Goal: Check status

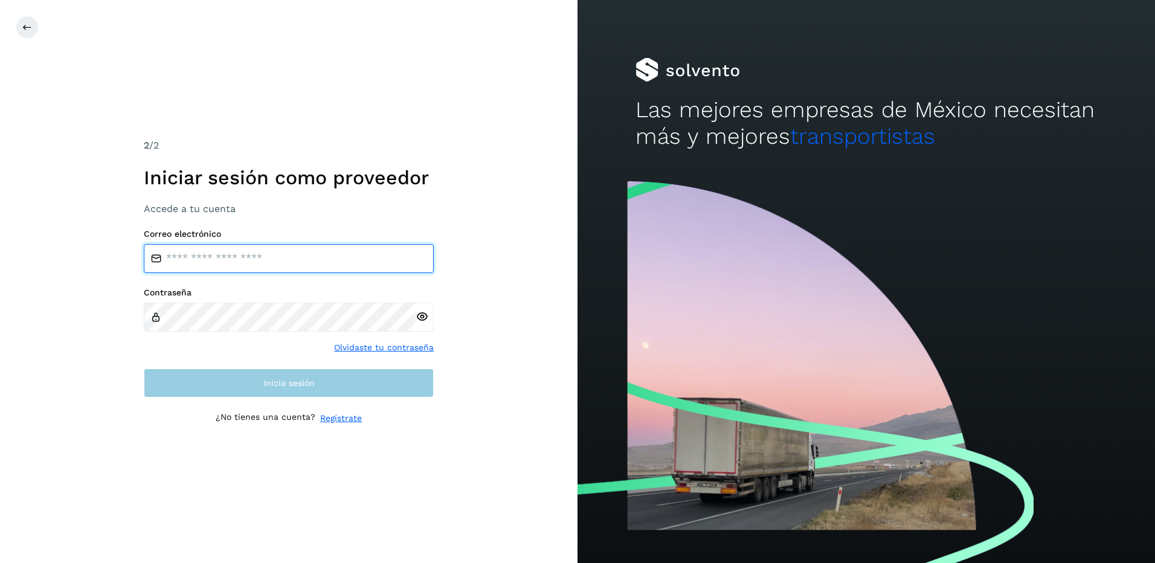
type input "**********"
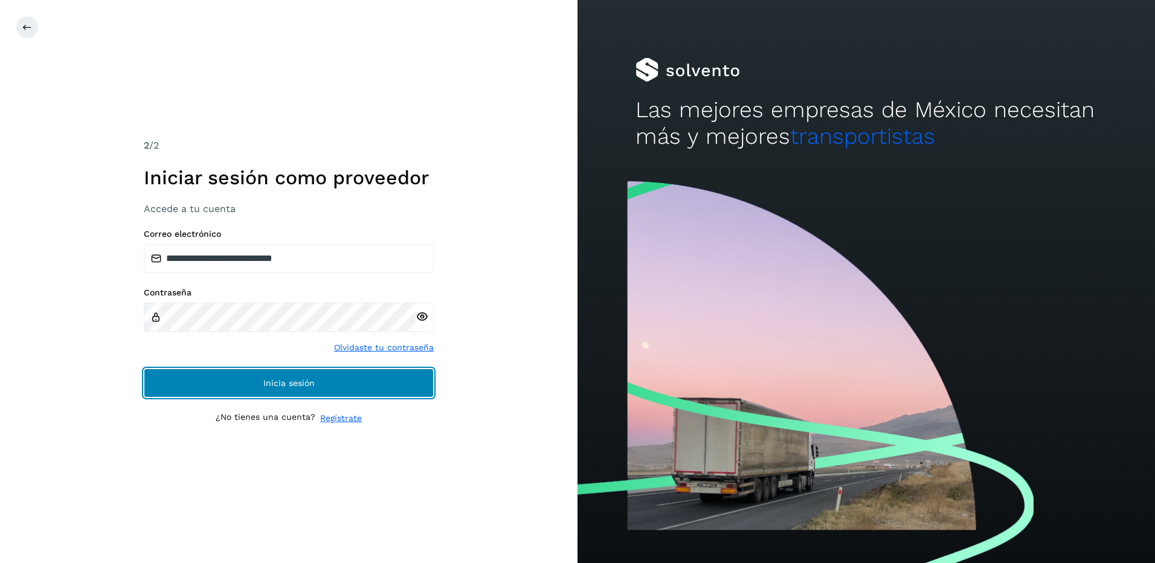
click at [280, 390] on button "Inicia sesión" at bounding box center [289, 382] width 290 height 29
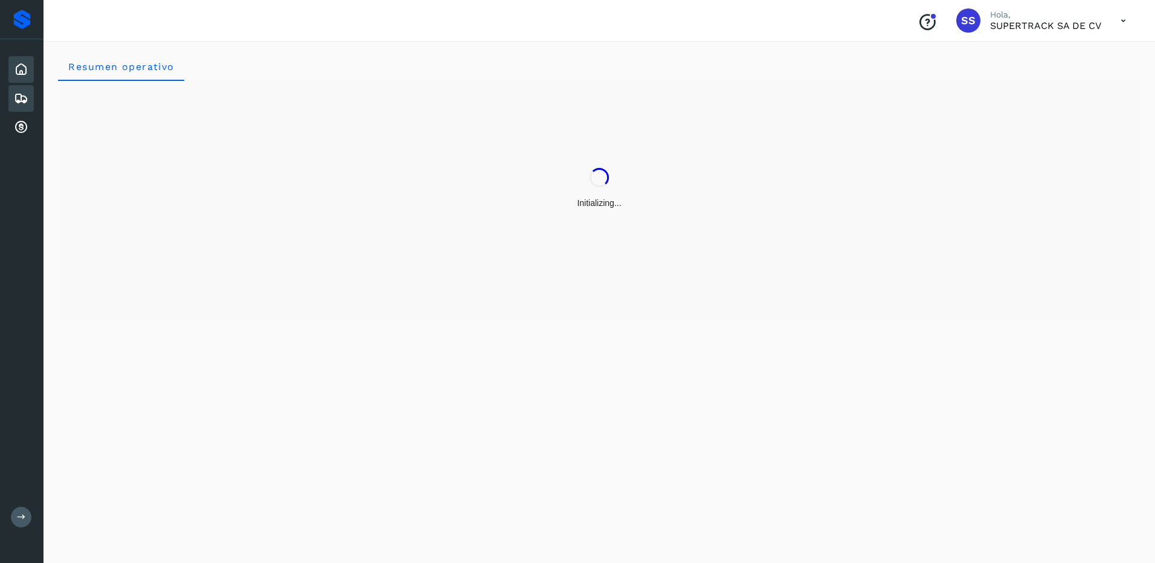
click at [10, 97] on div "Embarques" at bounding box center [20, 98] width 25 height 27
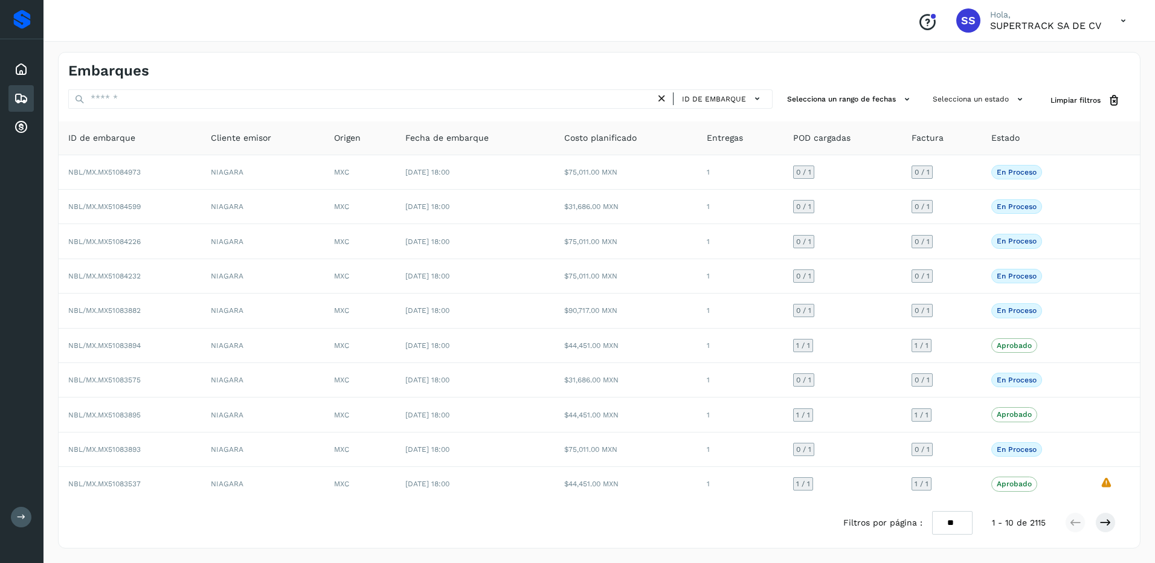
click at [23, 100] on icon at bounding box center [21, 98] width 14 height 14
click at [829, 97] on button "Selecciona un rango de fechas" at bounding box center [850, 99] width 136 height 20
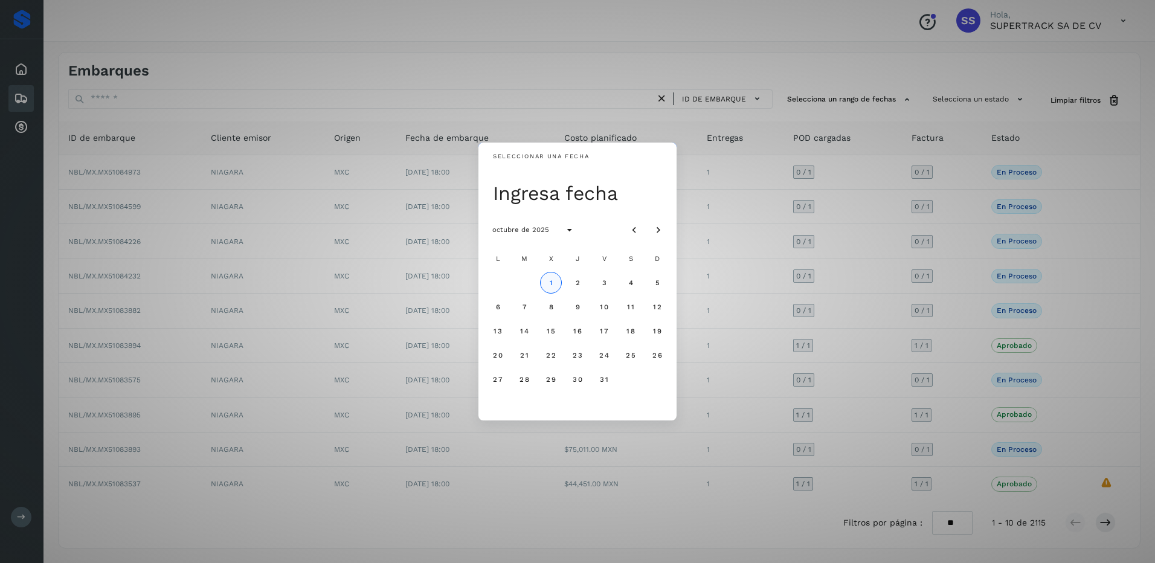
click at [545, 286] on button "1" at bounding box center [551, 283] width 22 height 22
click at [632, 230] on icon "Mes anterior" at bounding box center [634, 230] width 12 height 12
click at [493, 283] on button "1" at bounding box center [498, 283] width 22 height 22
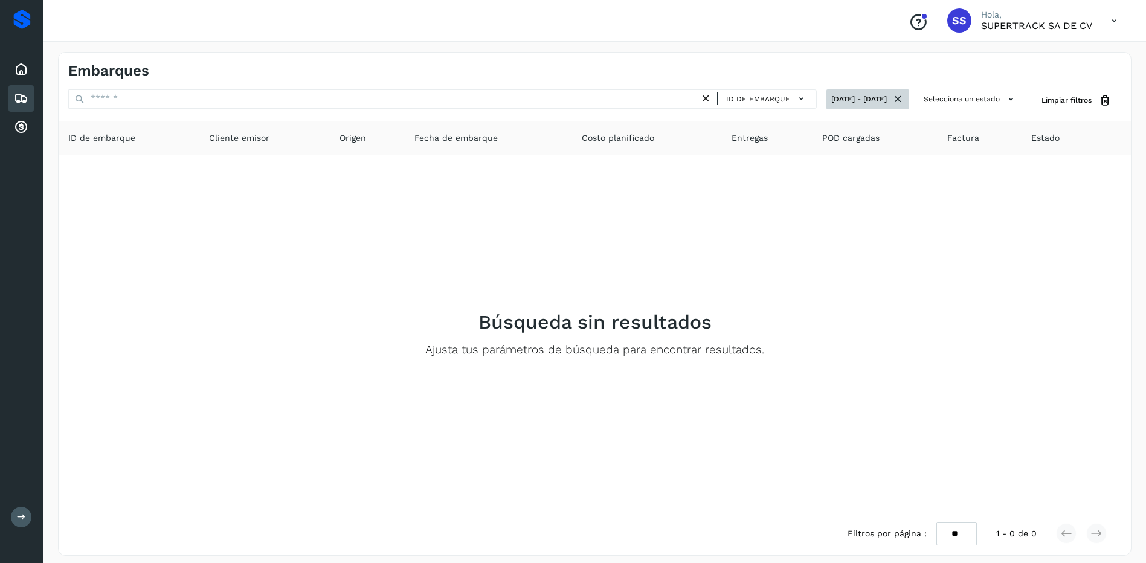
drag, startPoint x: 913, startPoint y: 93, endPoint x: 905, endPoint y: 96, distance: 9.0
click at [913, 94] on div "ID de embarque [DATE] - [DATE] Selecciona un estado Limpiar filtros" at bounding box center [595, 100] width 1072 height 22
click at [904, 97] on icon at bounding box center [897, 99] width 13 height 13
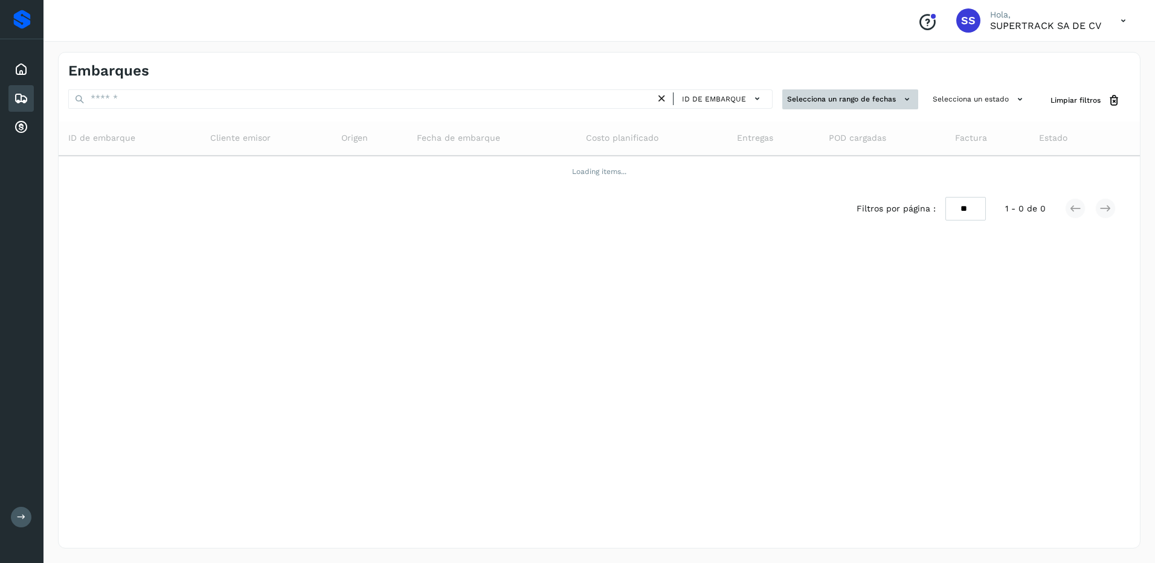
click at [867, 101] on button "Selecciona un rango de fechas" at bounding box center [850, 99] width 136 height 20
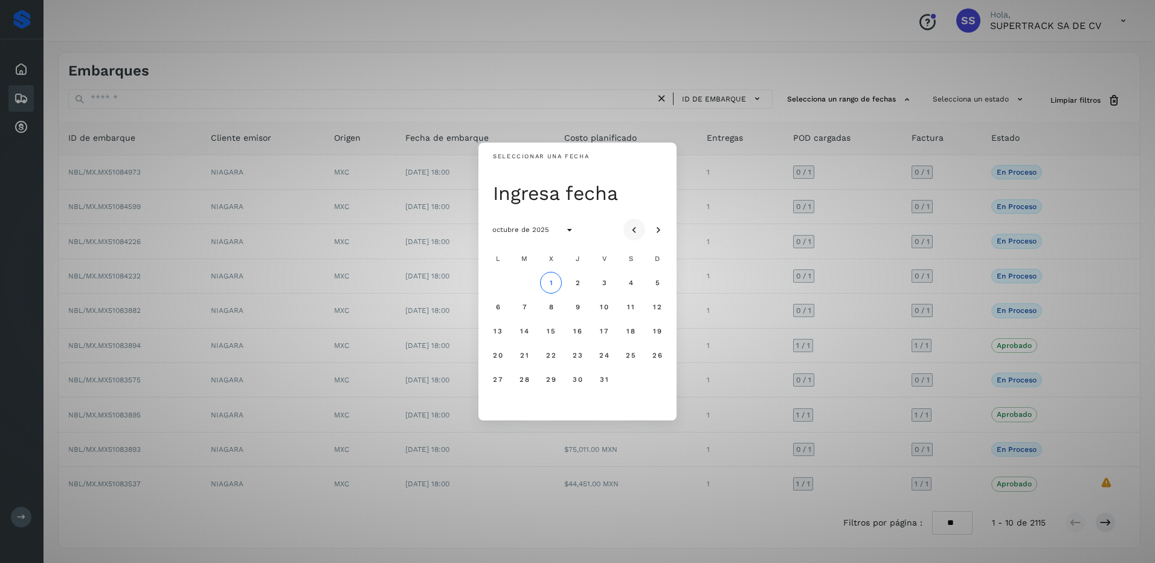
click at [634, 228] on icon "Mes anterior" at bounding box center [634, 230] width 12 height 12
click at [498, 281] on span "1" at bounding box center [497, 282] width 4 height 8
click at [521, 379] on span "30" at bounding box center [524, 379] width 10 height 8
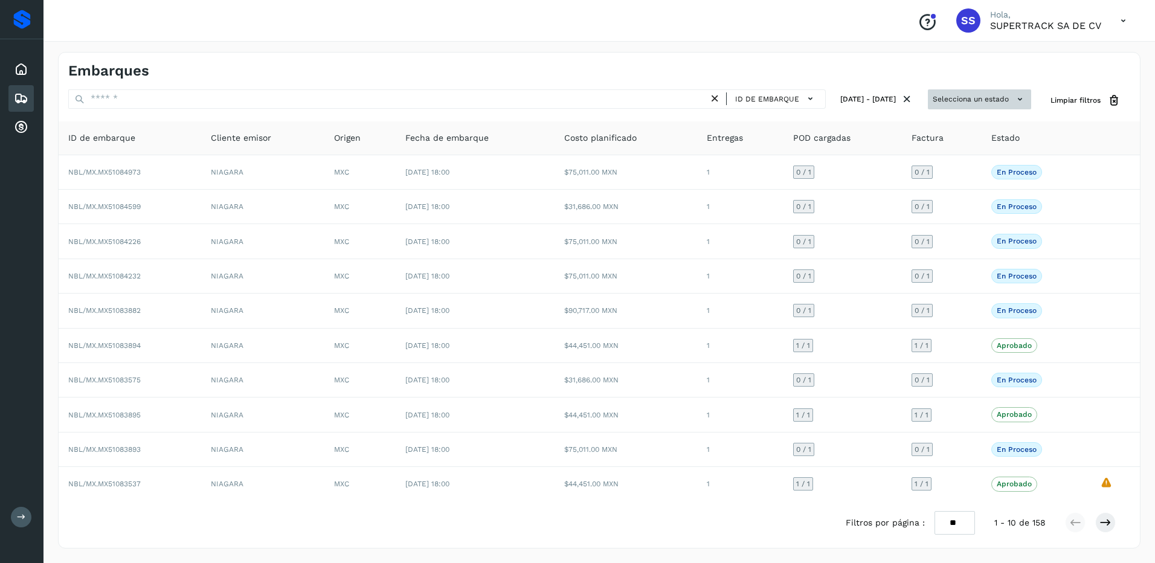
click at [952, 106] on button "Selecciona un estado" at bounding box center [979, 99] width 103 height 20
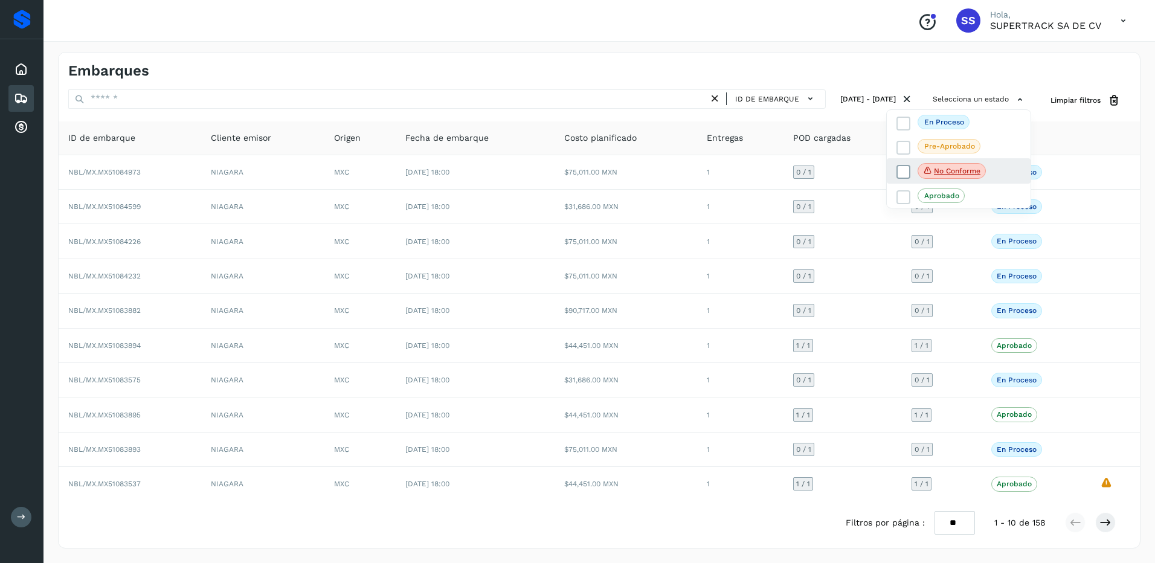
click at [945, 171] on p "No conforme" at bounding box center [957, 171] width 47 height 8
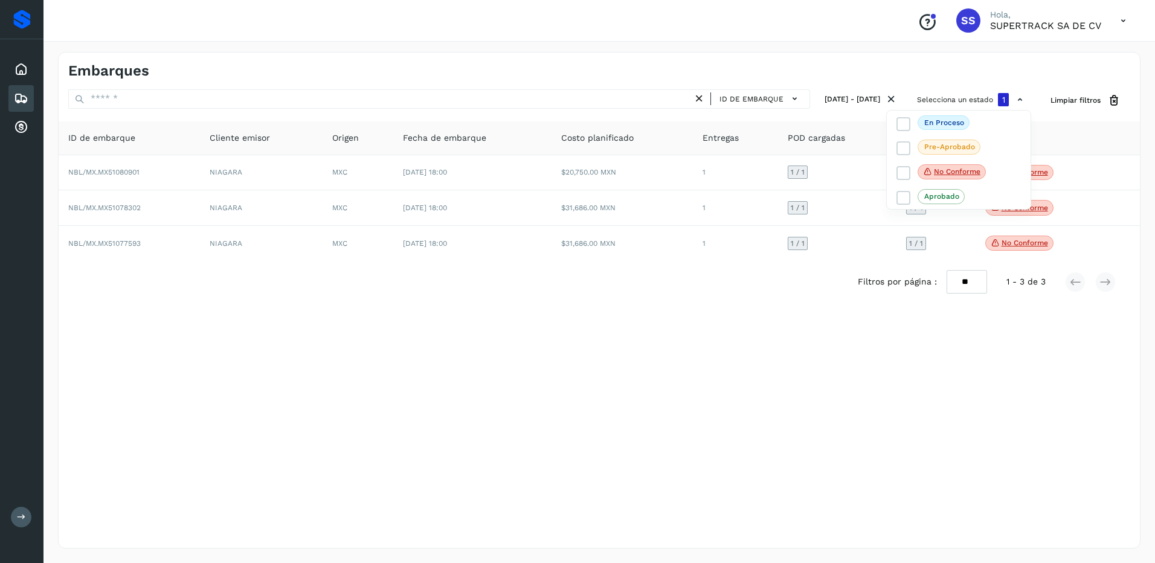
click at [1106, 315] on div at bounding box center [577, 281] width 1155 height 563
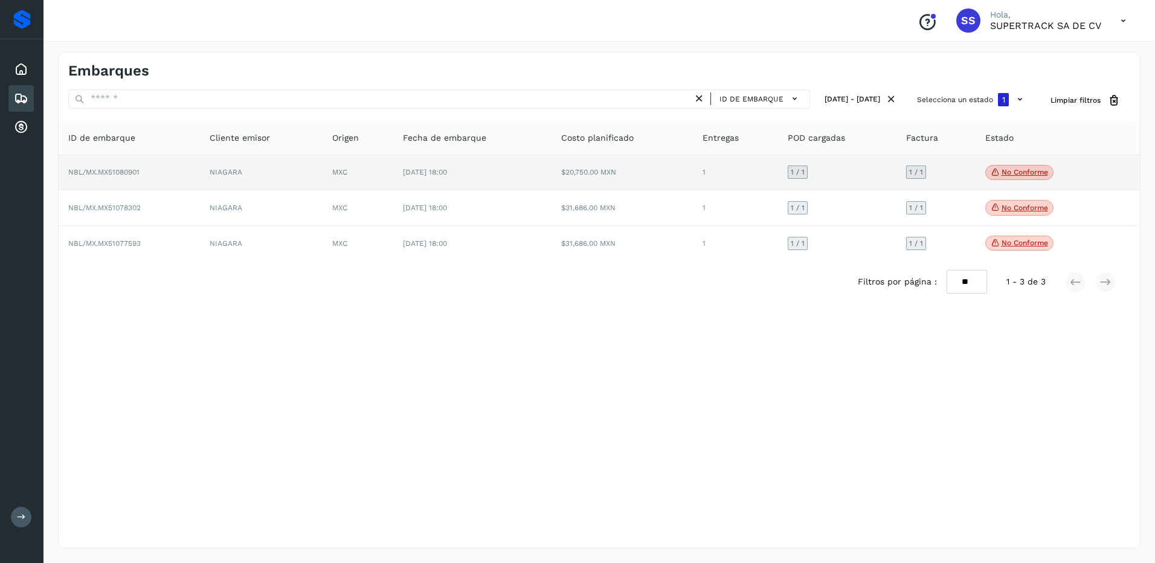
click at [1011, 179] on span "No conforme" at bounding box center [1019, 173] width 68 height 16
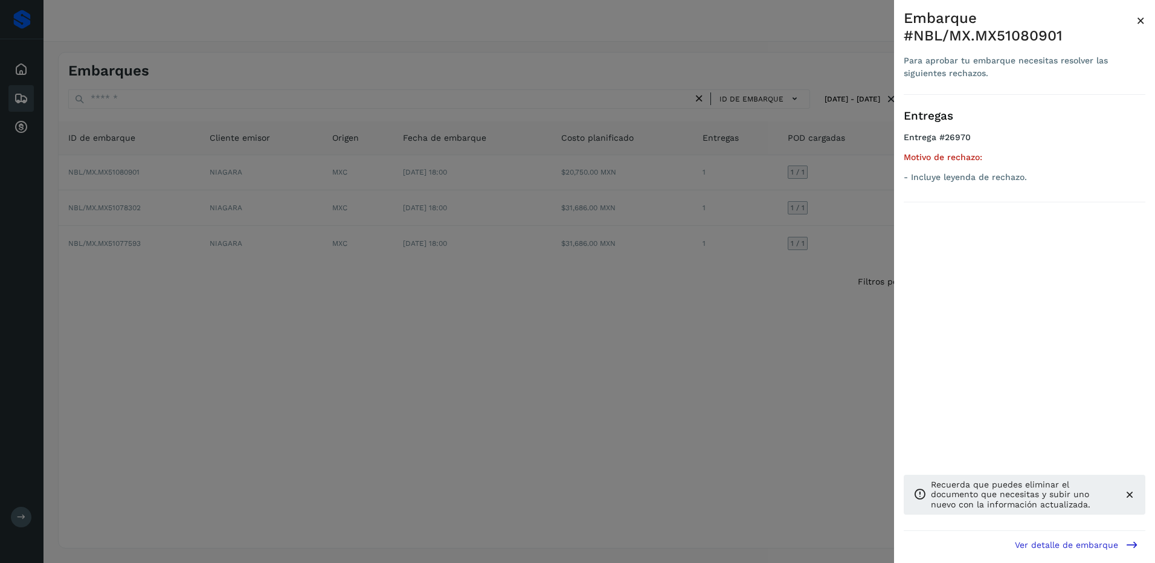
click at [797, 332] on div at bounding box center [577, 281] width 1155 height 563
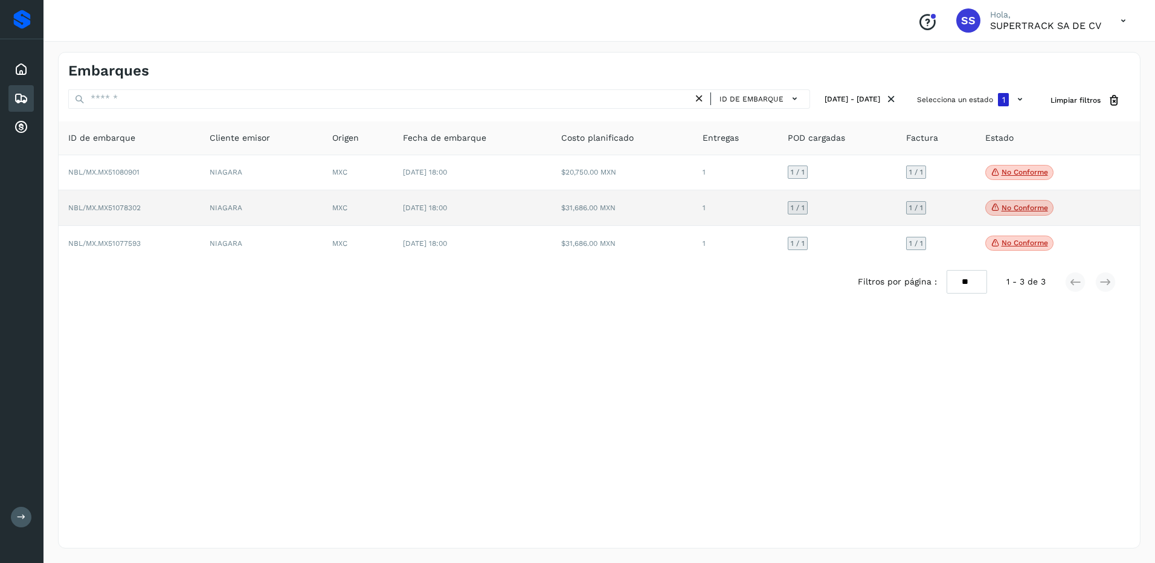
click at [1004, 212] on p "No conforme" at bounding box center [1024, 208] width 47 height 8
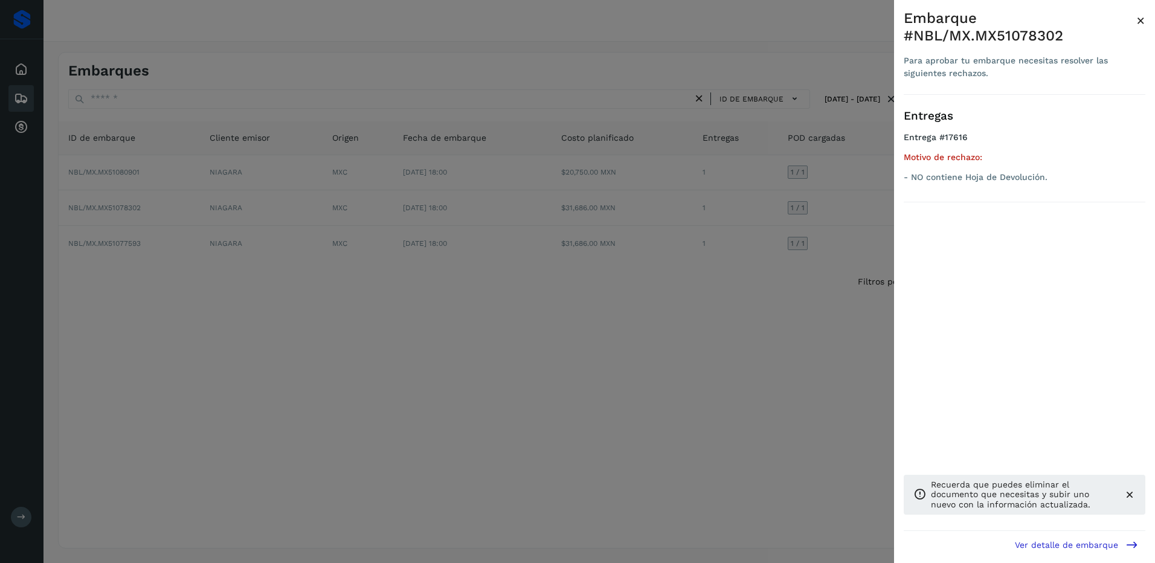
click at [815, 336] on div at bounding box center [577, 281] width 1155 height 563
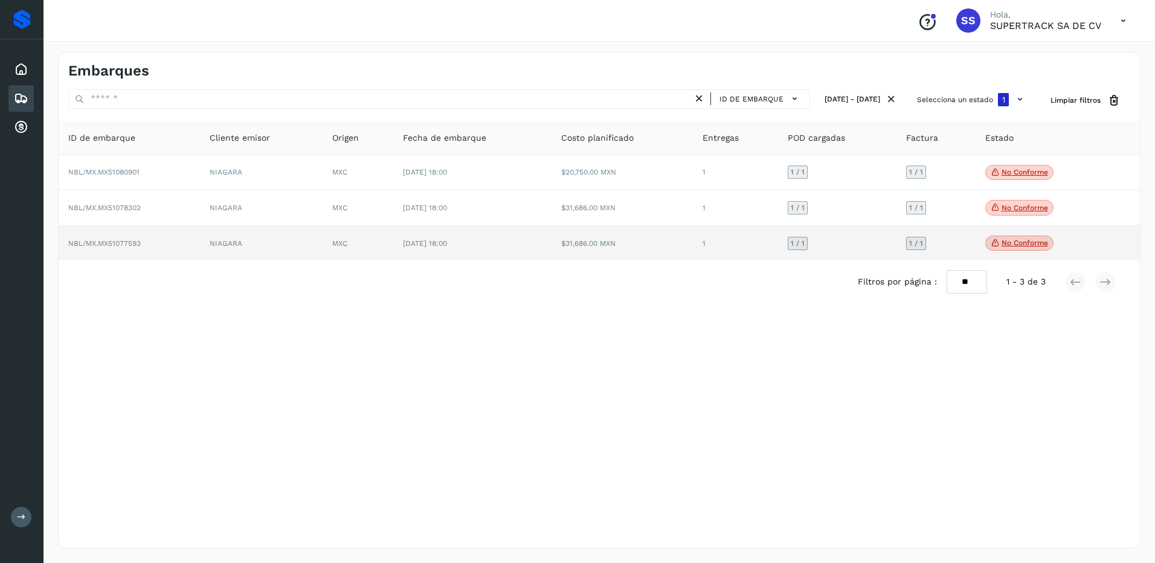
click at [1003, 243] on p "No conforme" at bounding box center [1024, 243] width 47 height 8
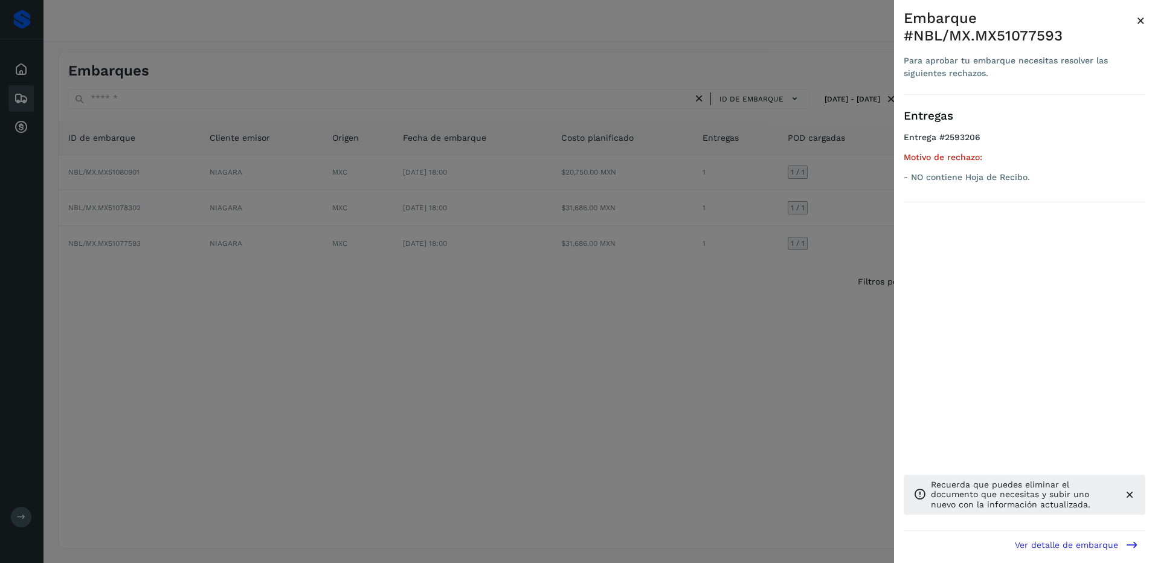
click at [826, 319] on div at bounding box center [577, 281] width 1155 height 563
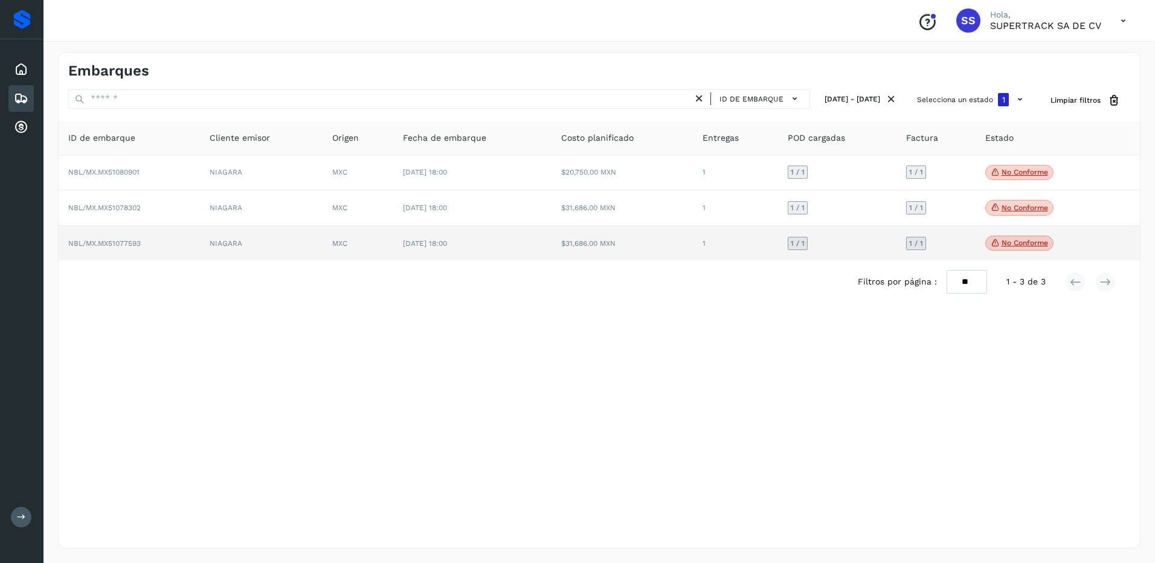
click at [1012, 233] on td "No conforme Verifica el estado de la factura o entregas asociadas a este embarq…" at bounding box center [1042, 243] width 135 height 35
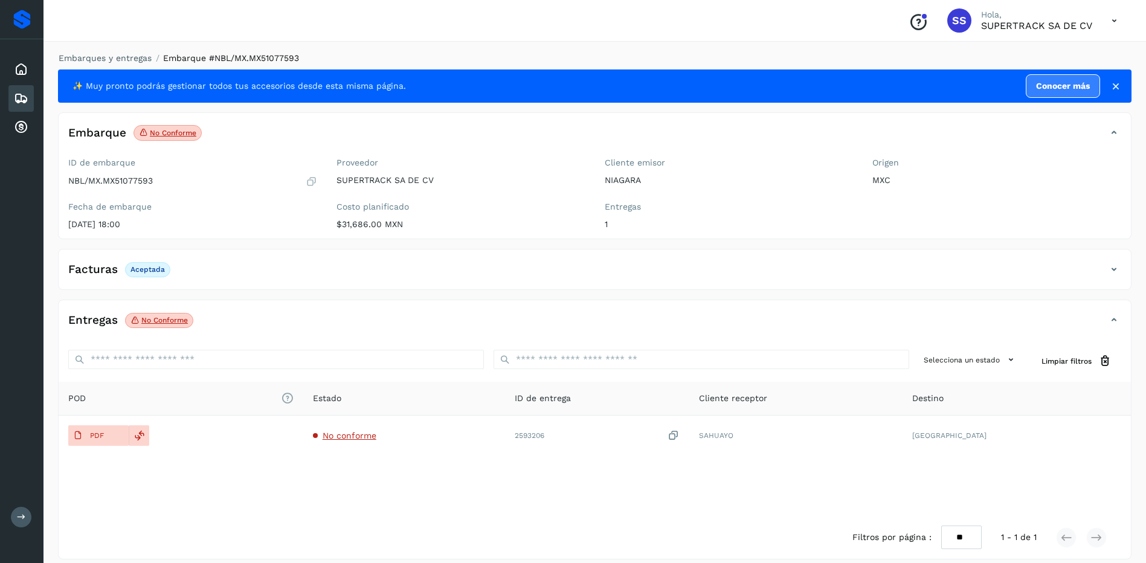
drag, startPoint x: 223, startPoint y: 191, endPoint x: 275, endPoint y: 191, distance: 51.9
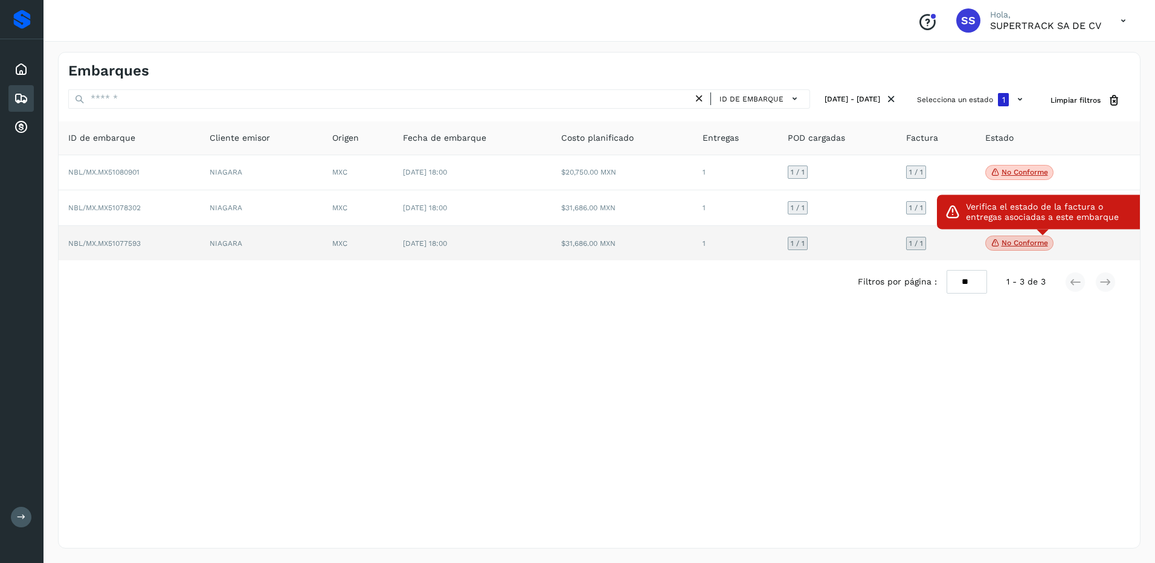
click at [1001, 240] on p "No conforme" at bounding box center [1024, 243] width 47 height 8
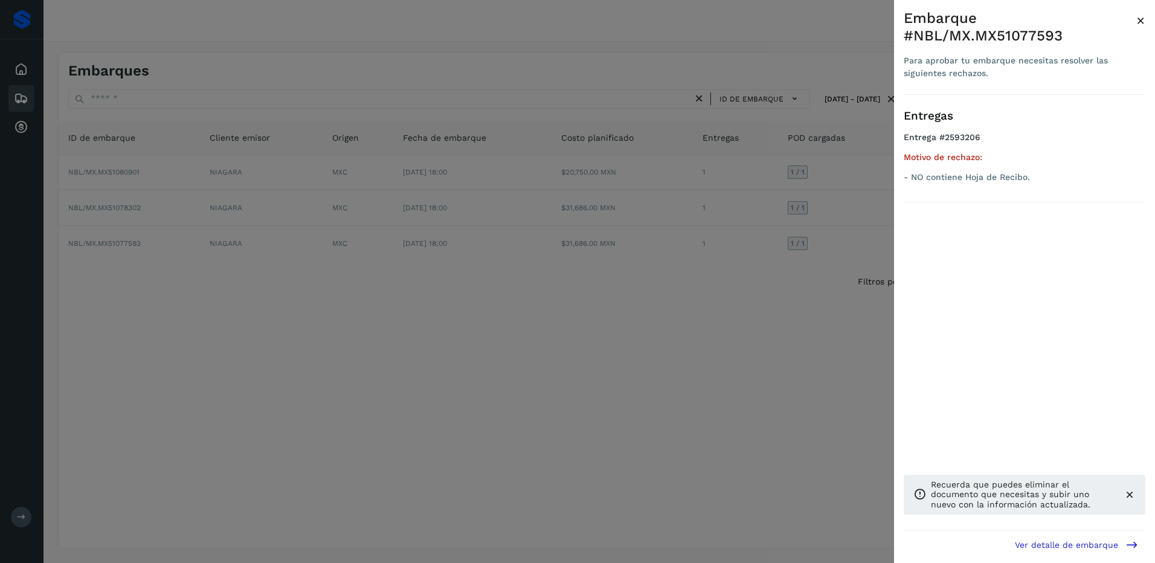
click at [789, 329] on div at bounding box center [577, 281] width 1155 height 563
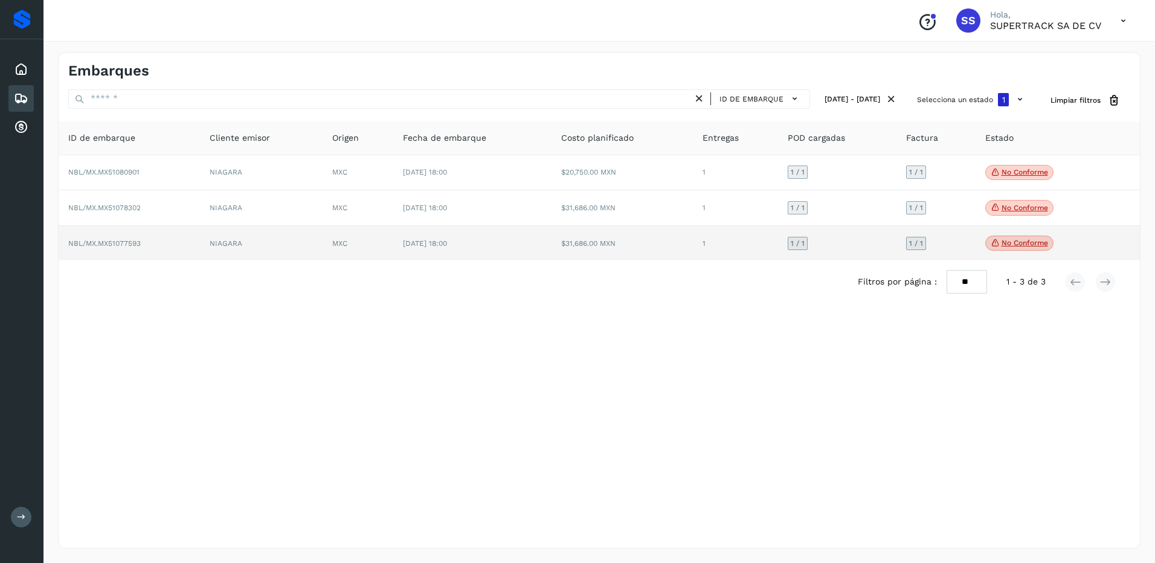
click at [559, 239] on td "$31,686.00 MXN" at bounding box center [621, 243] width 141 height 35
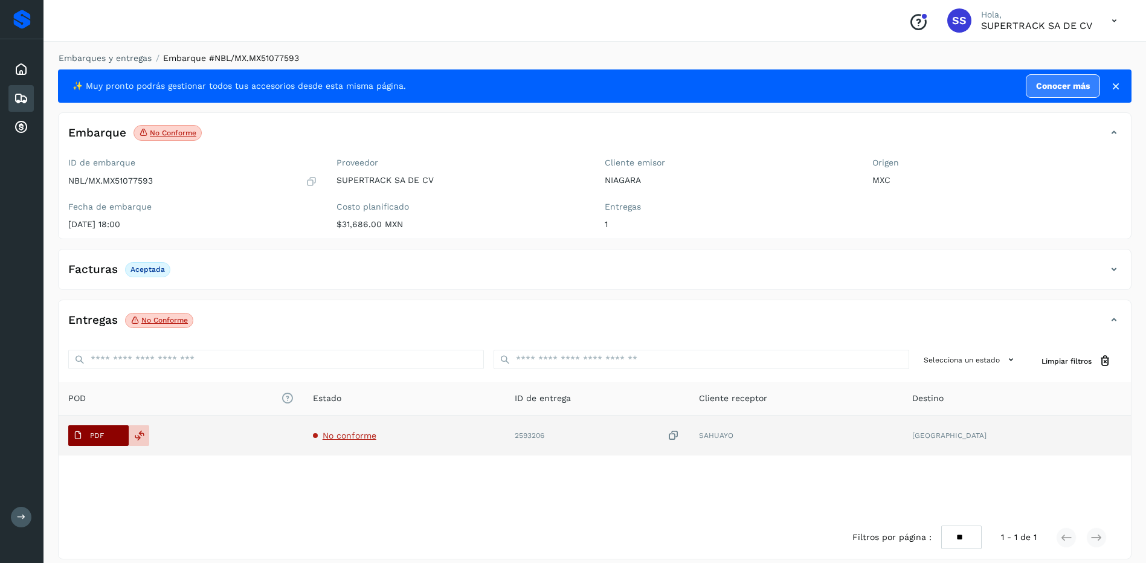
click at [100, 427] on span "PDF" at bounding box center [88, 435] width 40 height 19
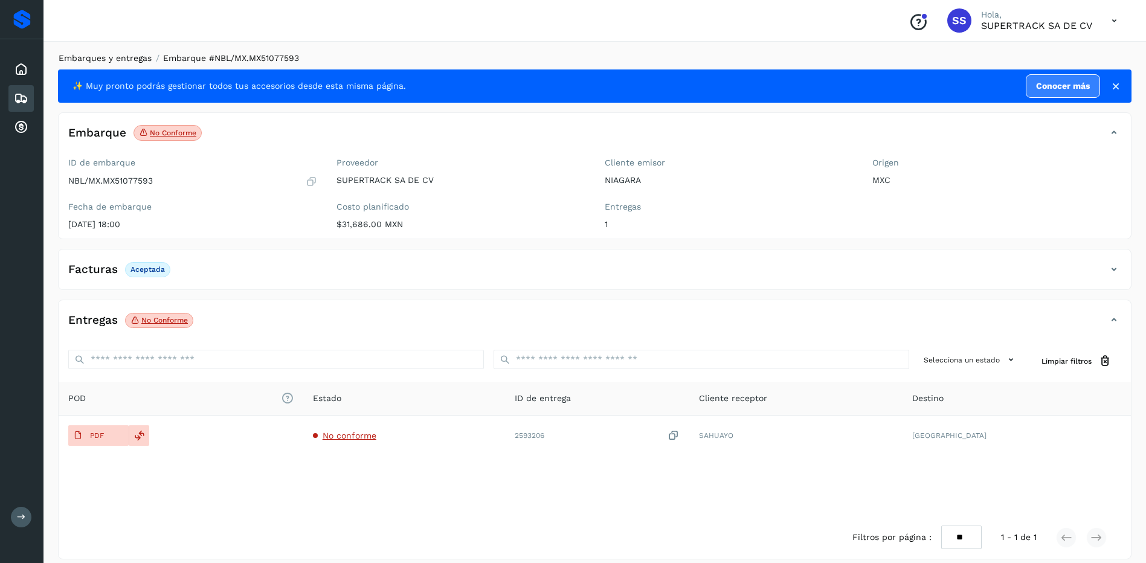
click at [98, 60] on link "Embarques y entregas" at bounding box center [105, 58] width 93 height 10
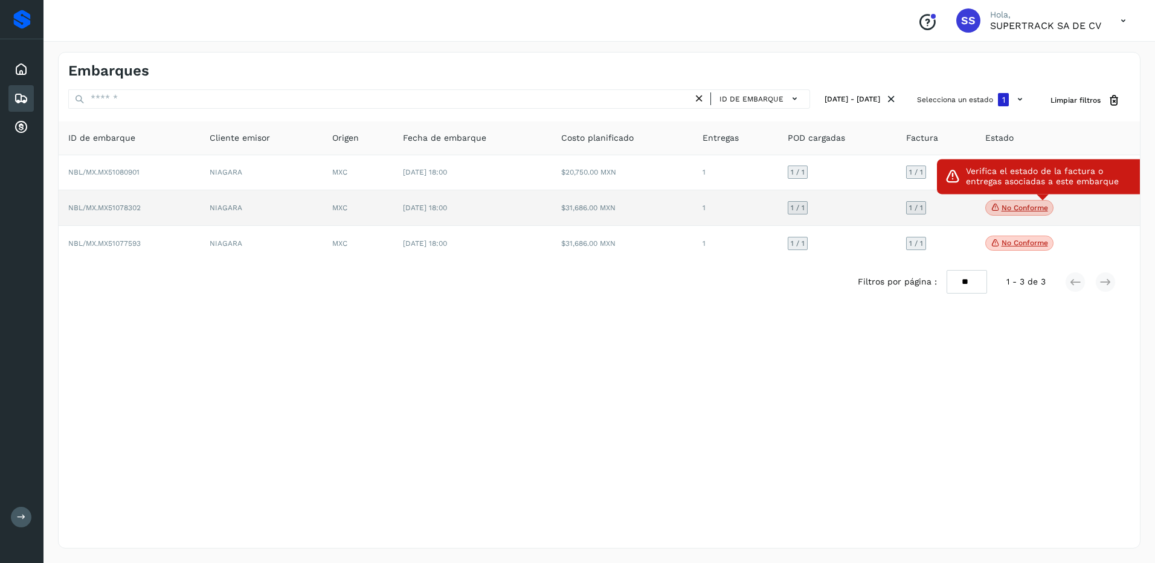
click at [1023, 201] on span "No conforme" at bounding box center [1019, 208] width 68 height 16
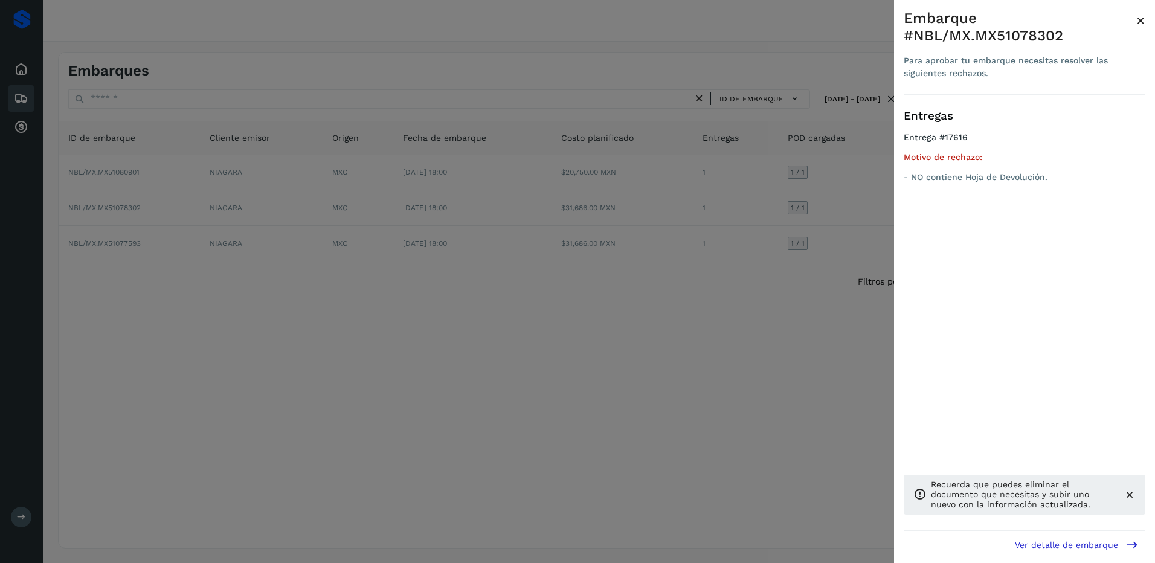
click at [810, 257] on div at bounding box center [577, 281] width 1155 height 563
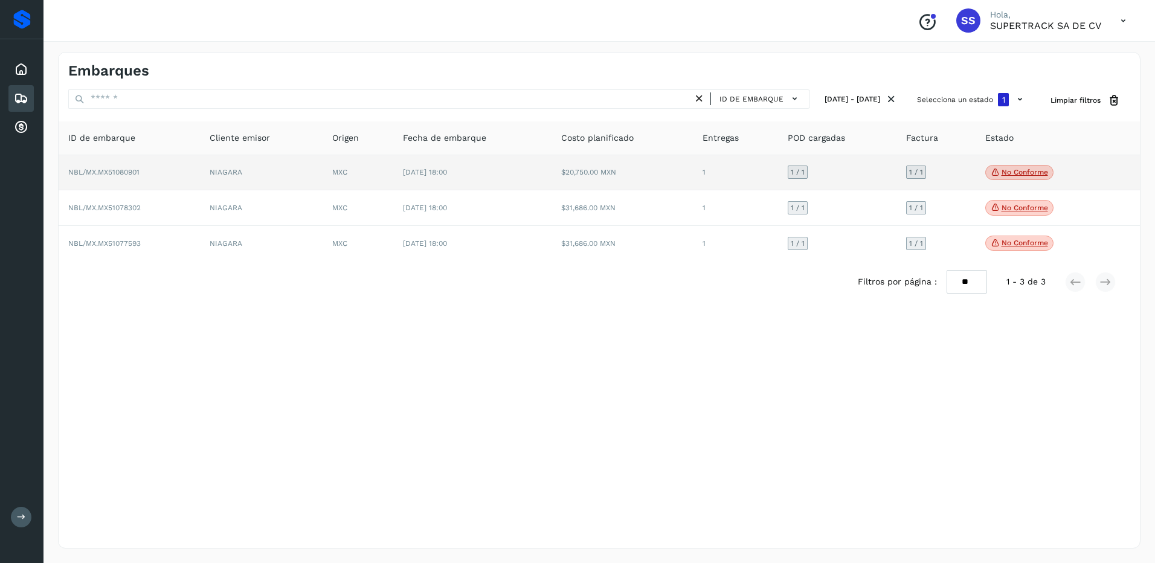
click at [1007, 181] on td "No conforme Verifica el estado de la factura o entregas asociadas a este embarq…" at bounding box center [1042, 173] width 135 height 36
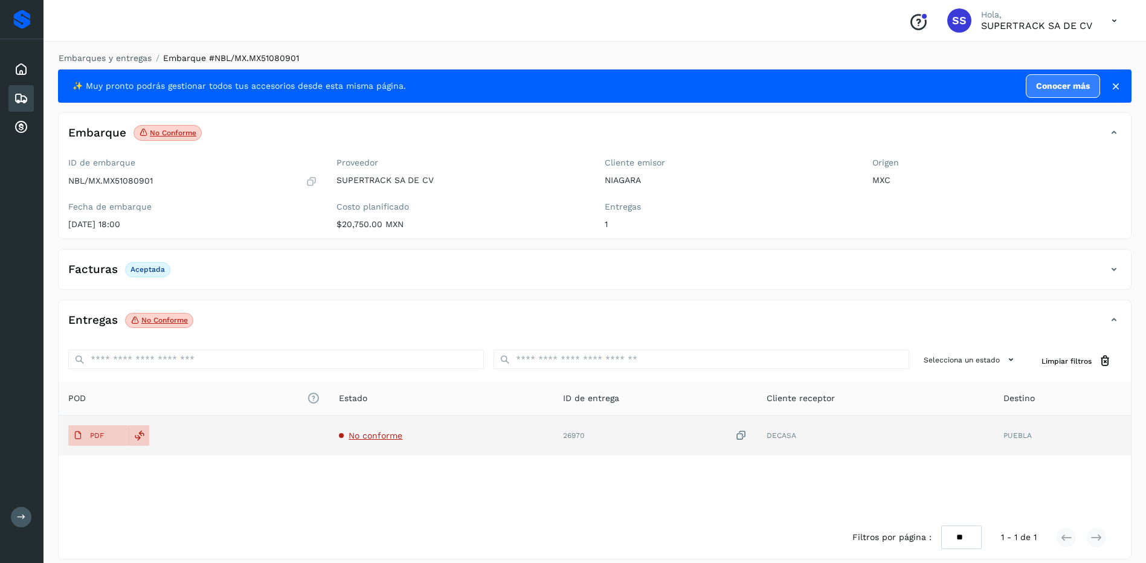
click at [361, 434] on span "No conforme" at bounding box center [375, 436] width 54 height 10
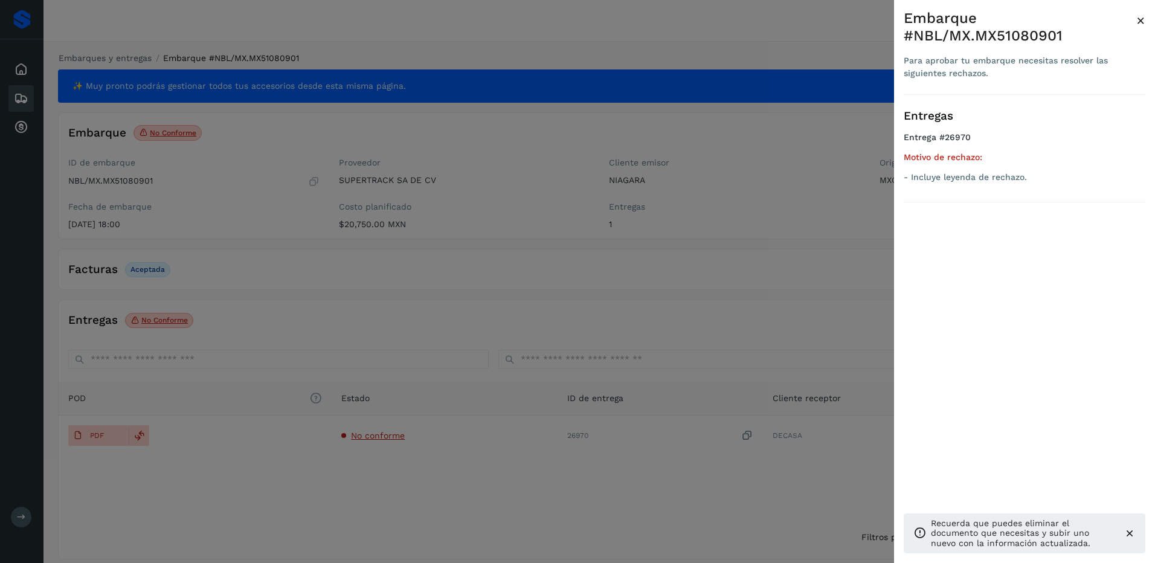
click at [586, 283] on div at bounding box center [577, 281] width 1155 height 563
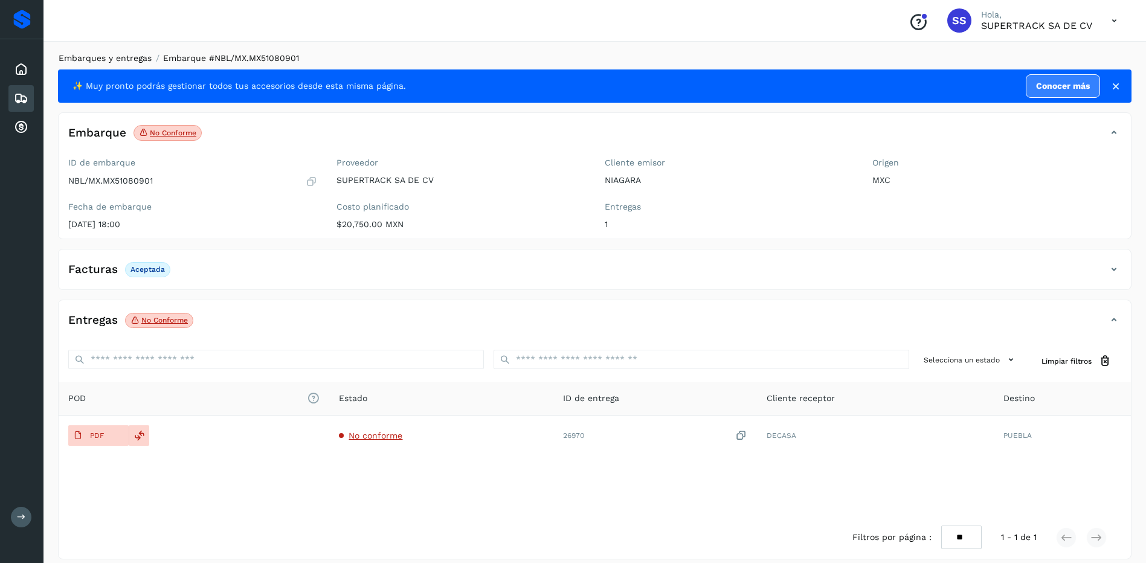
click at [107, 59] on link "Embarques y entregas" at bounding box center [105, 58] width 93 height 10
